Goal: Task Accomplishment & Management: Use online tool/utility

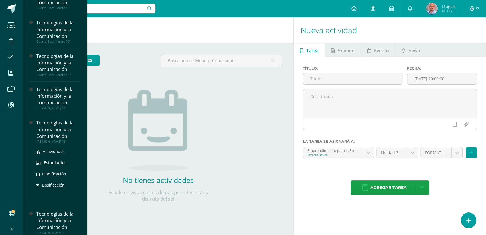
scroll to position [222, 0]
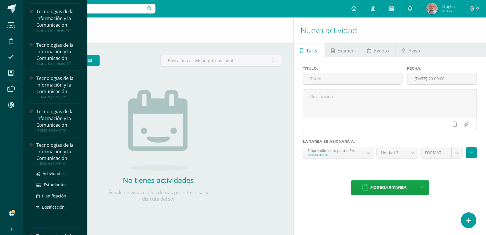
click at [52, 152] on div "Tecnologías de la Información y la Comunicación" at bounding box center [58, 152] width 44 height 20
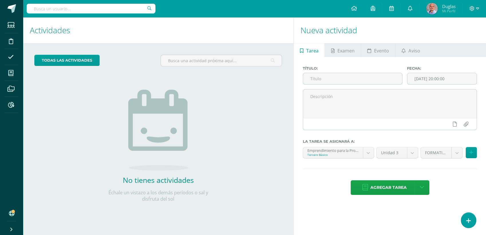
scroll to position [191, 0]
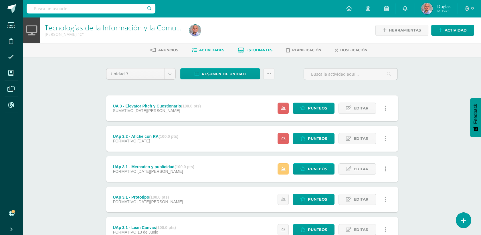
click at [249, 46] on link "Estudiantes" at bounding box center [255, 50] width 34 height 9
click at [258, 50] on span "Estudiantes" at bounding box center [259, 50] width 26 height 4
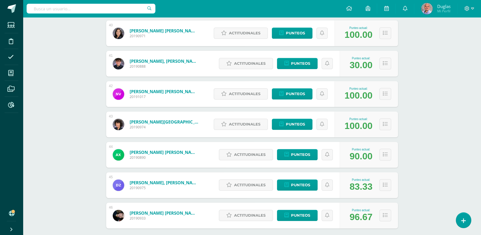
scroll to position [1319, 0]
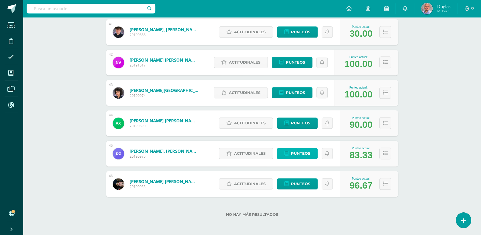
click at [295, 151] on span "Punteos" at bounding box center [300, 153] width 19 height 11
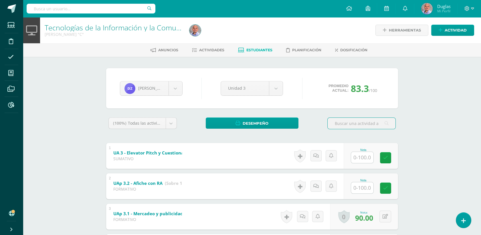
click at [257, 46] on link "Estudiantes" at bounding box center [255, 50] width 34 height 9
